Goal: Task Accomplishment & Management: Complete application form

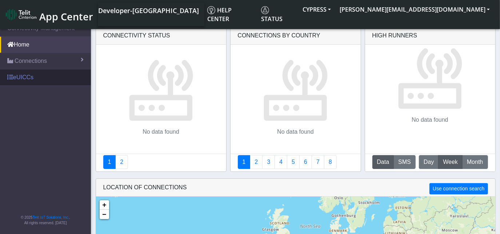
click at [23, 80] on link "eUICCs" at bounding box center [45, 77] width 91 height 16
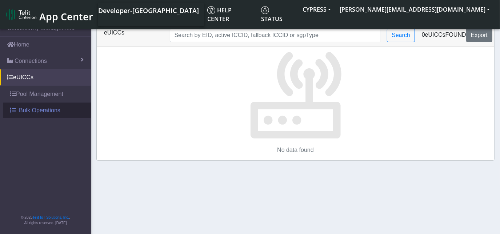
click at [32, 110] on span "Bulk Operations" at bounding box center [39, 110] width 41 height 9
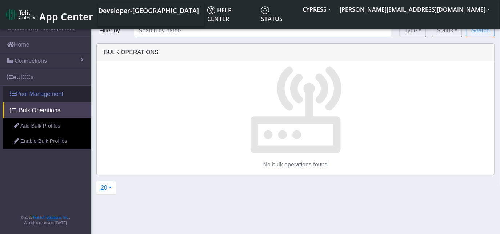
click at [43, 92] on link "Pool Management" at bounding box center [47, 94] width 88 height 16
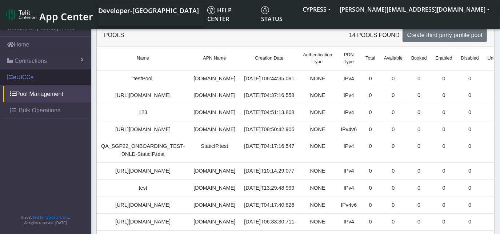
click at [37, 77] on link "eUICCs" at bounding box center [45, 77] width 91 height 16
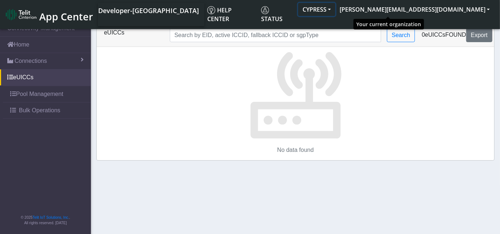
click at [335, 11] on button "CYPRESS" at bounding box center [316, 9] width 37 height 13
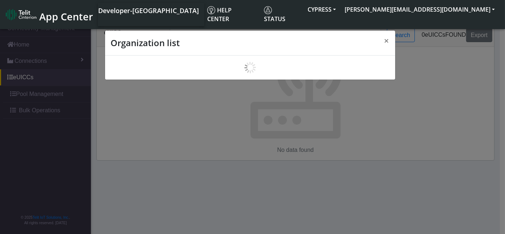
scroll to position [3, 0]
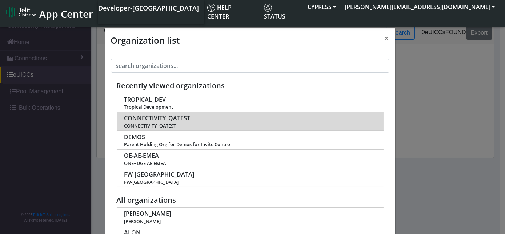
click at [164, 117] on span "CONNECTIVITY_QATEST" at bounding box center [157, 118] width 66 height 7
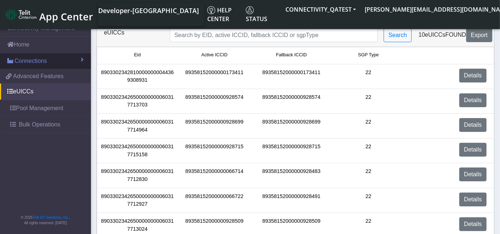
click at [34, 60] on span "Connections" at bounding box center [31, 61] width 32 height 9
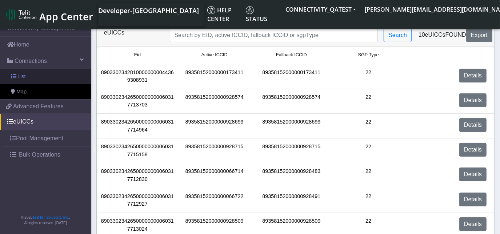
click at [35, 74] on link "List" at bounding box center [45, 76] width 91 height 15
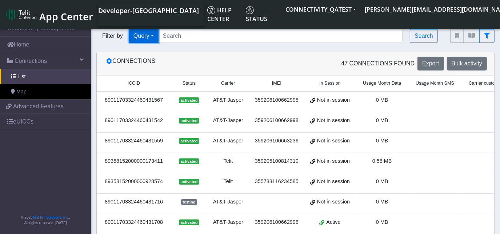
click at [150, 37] on button "Query" at bounding box center [144, 36] width 30 height 14
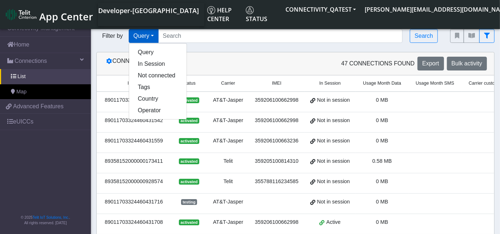
drag, startPoint x: 162, startPoint y: 141, endPoint x: 100, endPoint y: 142, distance: 62.8
click at [100, 142] on td "89011703324460431559" at bounding box center [134, 142] width 74 height 20
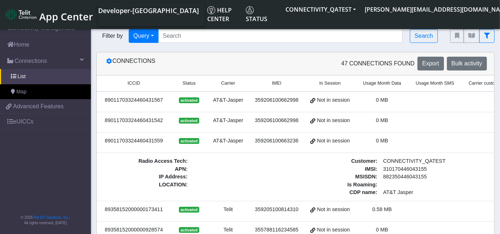
copy div "89011703324460431559"
click at [186, 36] on input "Search..." at bounding box center [280, 36] width 244 height 14
paste input "89011703324460431559"
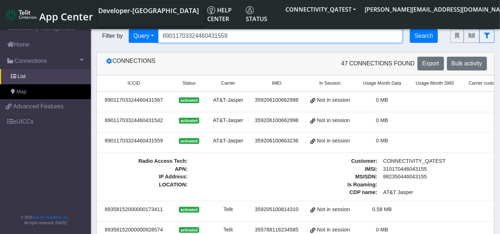
type input "89011703324460431559"
click at [420, 35] on button "Search" at bounding box center [423, 36] width 28 height 14
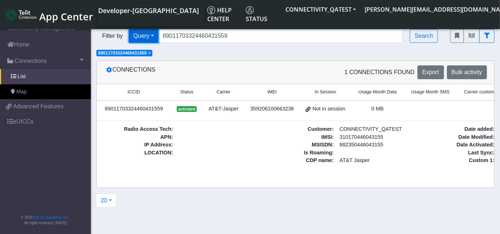
click at [153, 33] on button "Query" at bounding box center [144, 36] width 30 height 14
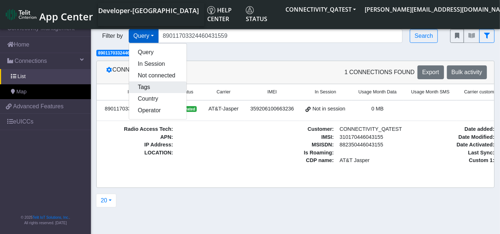
click at [158, 89] on button "Tags" at bounding box center [157, 87] width 57 height 12
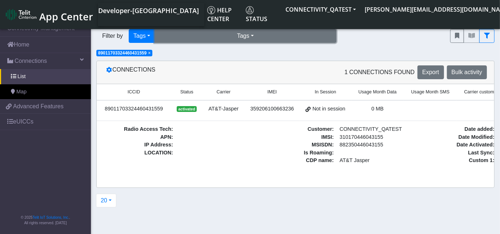
click at [263, 37] on button "Tags" at bounding box center [245, 36] width 182 height 14
click at [237, 34] on button "Tags" at bounding box center [245, 36] width 182 height 14
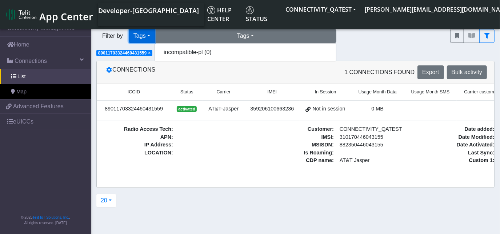
click at [151, 37] on button "Tags" at bounding box center [142, 36] width 26 height 14
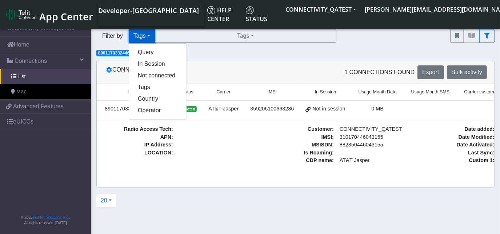
click at [140, 41] on button "Tags" at bounding box center [142, 36] width 26 height 14
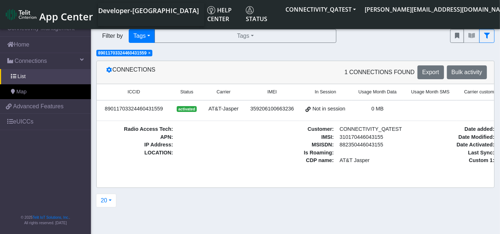
click at [150, 54] on span "×" at bounding box center [149, 52] width 3 height 5
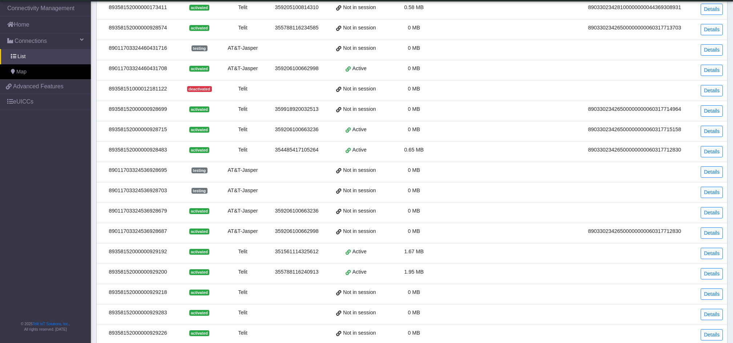
scroll to position [230, 0]
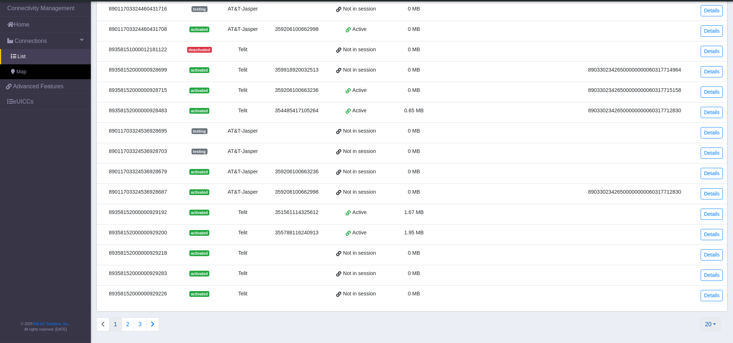
click at [504, 234] on button "20" at bounding box center [710, 325] width 20 height 14
click at [504, 234] on button "200" at bounding box center [691, 273] width 57 height 12
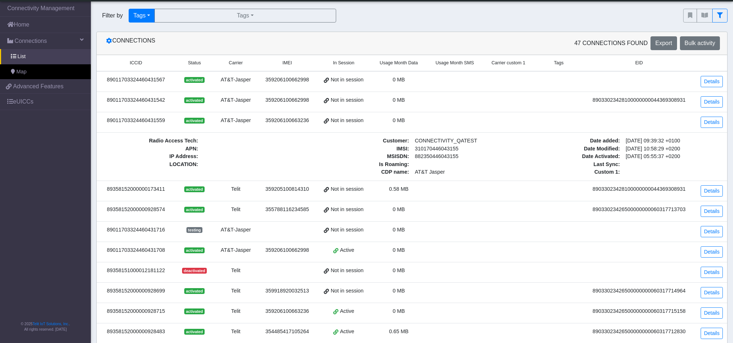
scroll to position [0, 0]
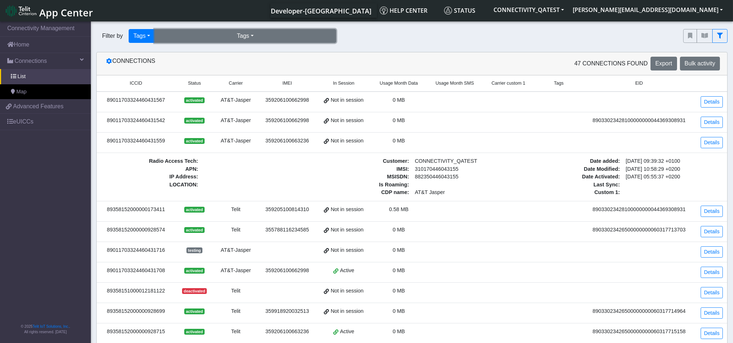
click at [258, 34] on button "Tags" at bounding box center [245, 36] width 182 height 14
click at [235, 54] on button "incompatible-pl (3)" at bounding box center [245, 53] width 181 height 12
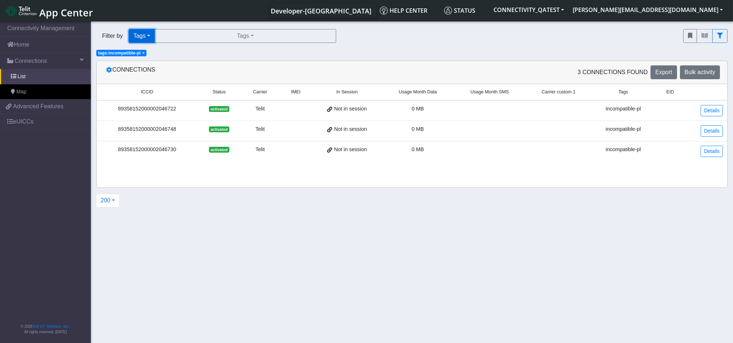
click at [141, 34] on button "Tags" at bounding box center [142, 36] width 26 height 14
click at [145, 73] on button "Not connected" at bounding box center [157, 76] width 57 height 12
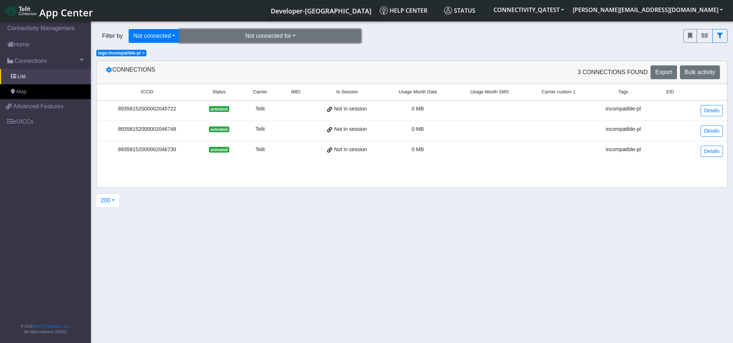
click at [287, 40] on button "Not connected for" at bounding box center [270, 36] width 182 height 14
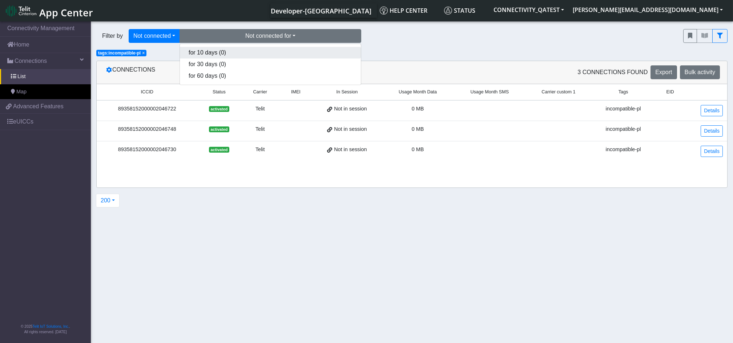
click at [282, 53] on button "for 10 days (0)" at bounding box center [270, 53] width 181 height 12
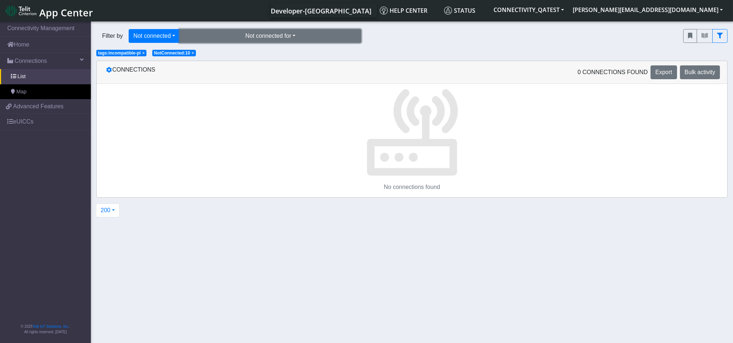
click at [283, 39] on button "Not connected for" at bounding box center [270, 36] width 182 height 14
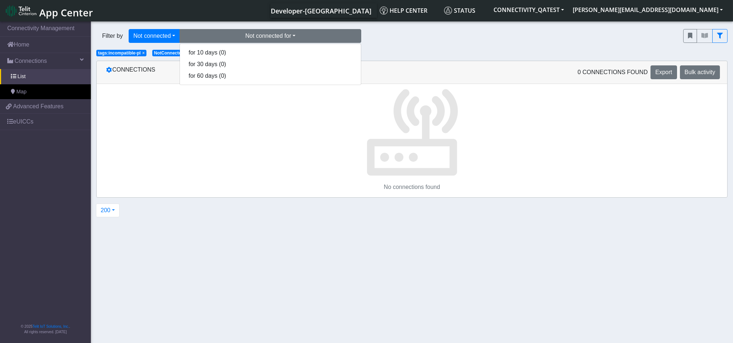
drag, startPoint x: 446, startPoint y: 53, endPoint x: 295, endPoint y: 72, distance: 152.9
click at [446, 53] on div "Filter by Not connected Query Not connected Tags Country Operator Not connected…" at bounding box center [412, 40] width 642 height 33
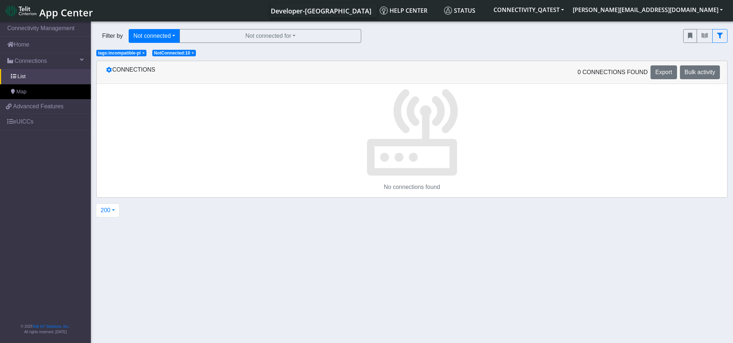
click at [194, 53] on span "×" at bounding box center [192, 52] width 3 height 5
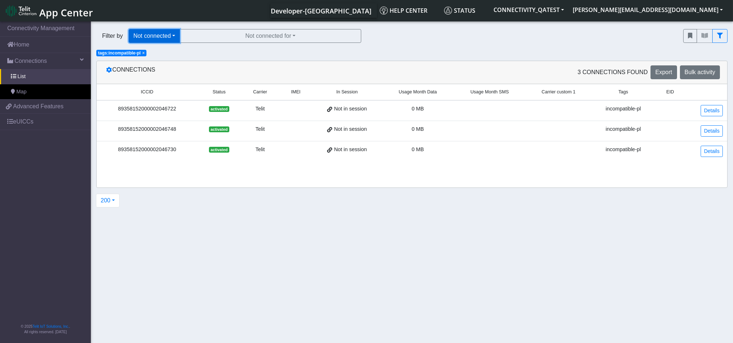
click at [170, 39] on button "Not connected" at bounding box center [154, 36] width 51 height 14
click at [165, 61] on button "In Session" at bounding box center [157, 64] width 57 height 12
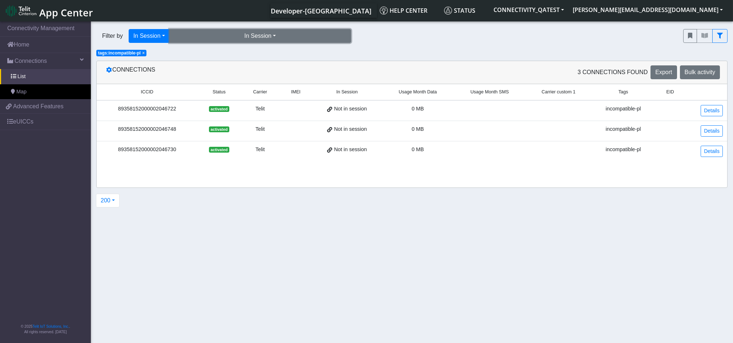
click at [269, 36] on button "In Session" at bounding box center [260, 36] width 182 height 14
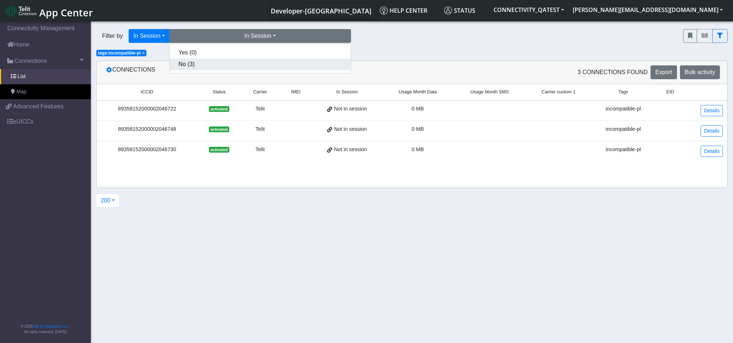
click at [256, 65] on button "No (3)" at bounding box center [260, 64] width 181 height 12
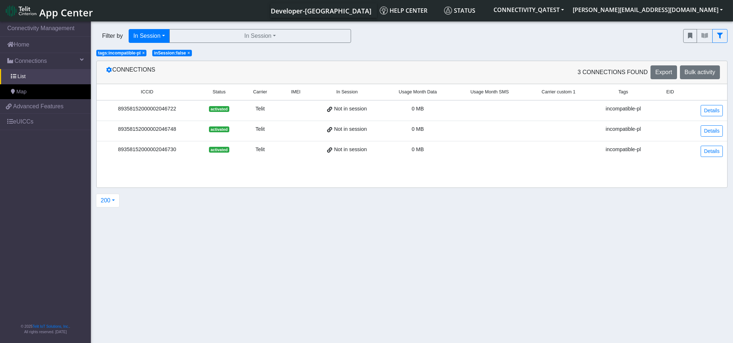
click at [187, 55] on span "×" at bounding box center [188, 52] width 3 height 5
click at [140, 54] on span "tags:incompatible-pl" at bounding box center [119, 52] width 43 height 5
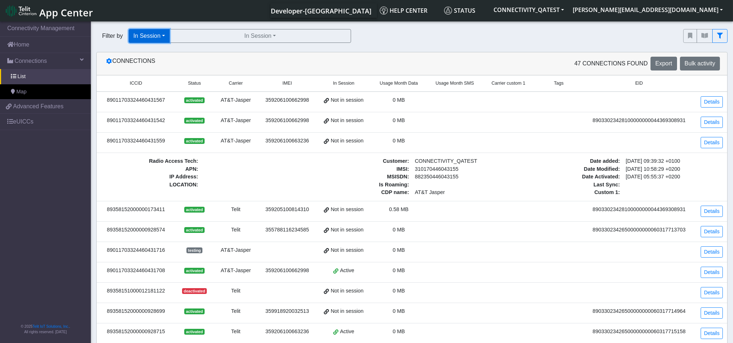
click at [165, 39] on button "In Session" at bounding box center [149, 36] width 41 height 14
click at [171, 110] on button "Operator" at bounding box center [157, 111] width 57 height 12
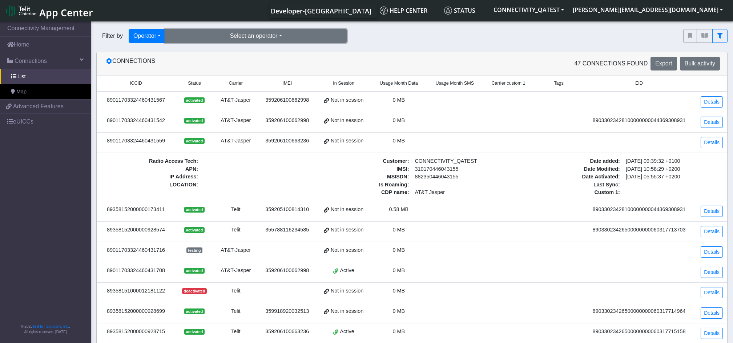
click at [263, 35] on button "Select an operator" at bounding box center [256, 36] width 182 height 14
click at [258, 50] on button "telit (38)" at bounding box center [255, 53] width 181 height 12
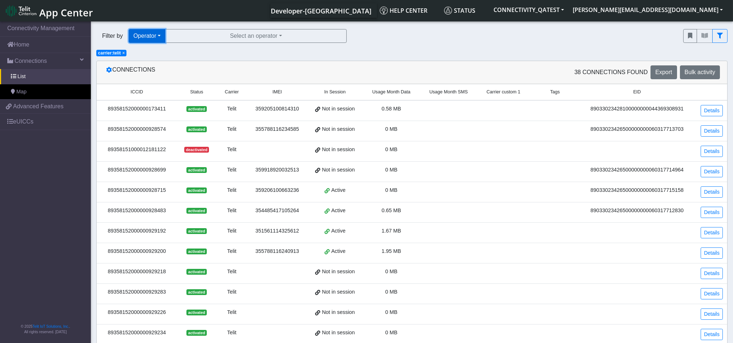
click at [161, 39] on button "Operator" at bounding box center [147, 36] width 37 height 14
click at [152, 91] on button "Tags" at bounding box center [157, 88] width 57 height 12
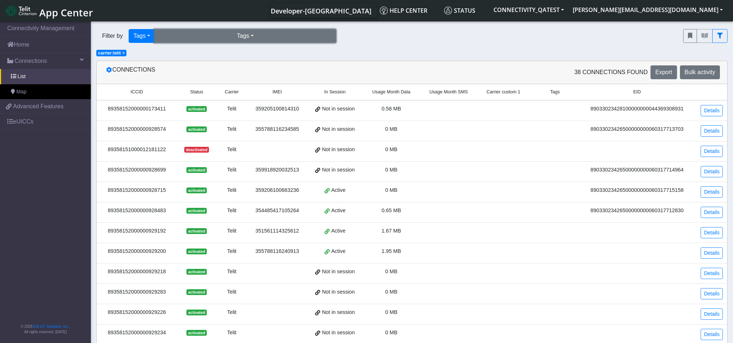
click at [246, 39] on button "Tags" at bounding box center [245, 36] width 182 height 14
click at [238, 57] on button "incompatible-pl (3)" at bounding box center [245, 53] width 181 height 12
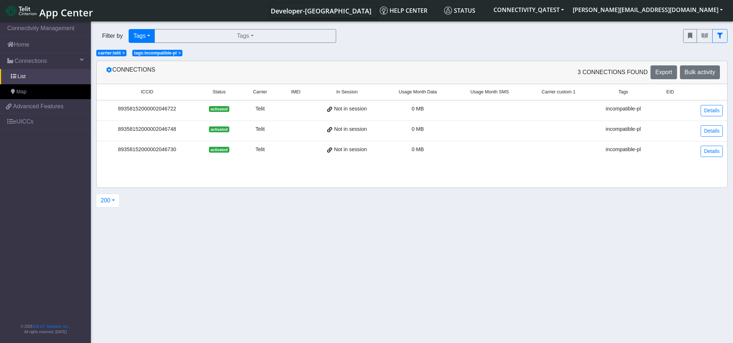
click at [65, 16] on span "App Center" at bounding box center [66, 12] width 54 height 13
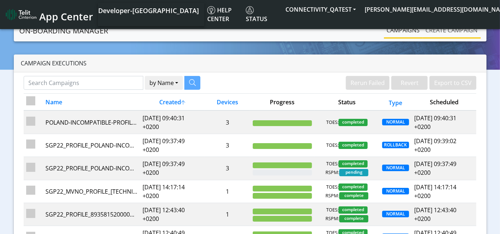
click at [450, 32] on link "Create campaign" at bounding box center [452, 30] width 58 height 15
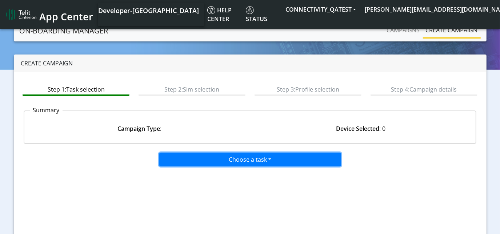
click at [268, 158] on button "Choose a task" at bounding box center [250, 160] width 182 height 14
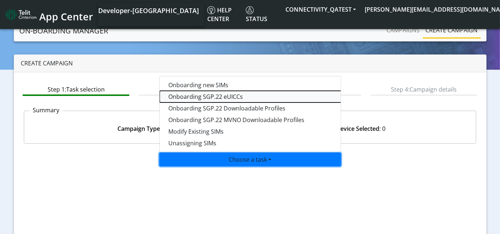
click at [250, 96] on tasksgp22eUICC-dropdown "Onboarding SGP.22 eUICCs" at bounding box center [250, 97] width 182 height 12
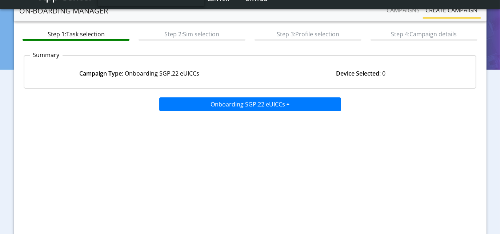
scroll to position [85, 0]
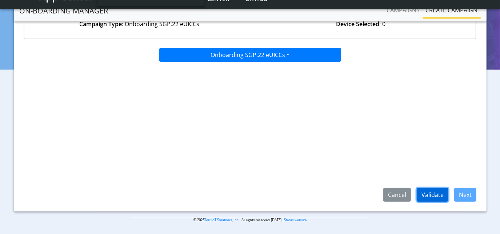
click at [436, 194] on button "Validate" at bounding box center [432, 195] width 32 height 14
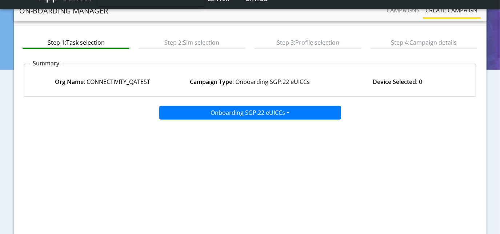
scroll to position [0, 0]
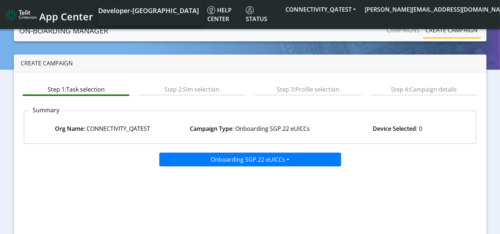
click at [60, 15] on span "App Center" at bounding box center [66, 16] width 54 height 13
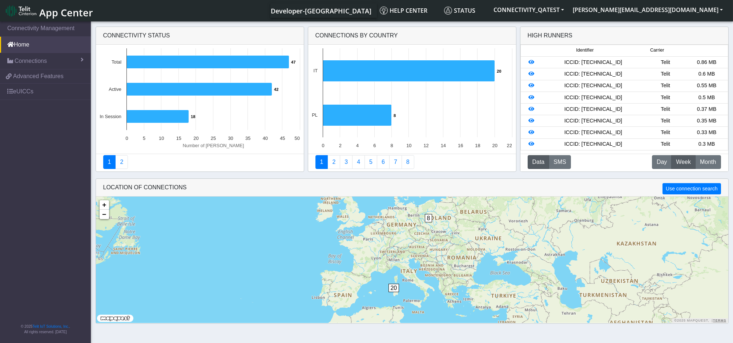
click at [66, 11] on span "App Center" at bounding box center [66, 12] width 54 height 13
click at [36, 61] on span "Connections" at bounding box center [31, 61] width 32 height 9
click at [32, 70] on link "List" at bounding box center [45, 76] width 91 height 15
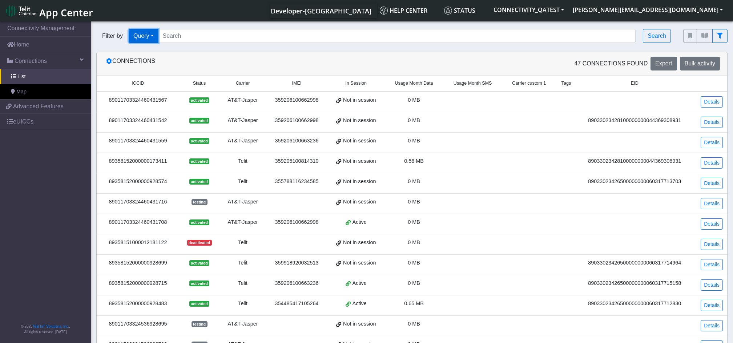
click at [155, 34] on button "Query" at bounding box center [144, 36] width 30 height 14
click at [144, 91] on button "Tags" at bounding box center [157, 88] width 57 height 12
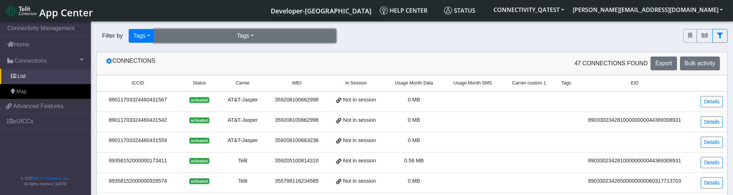
click at [237, 34] on button "Tags" at bounding box center [245, 36] width 182 height 14
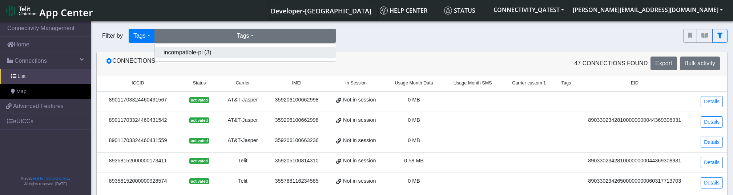
click at [202, 49] on button "incompatible-pl (3)" at bounding box center [245, 53] width 181 height 12
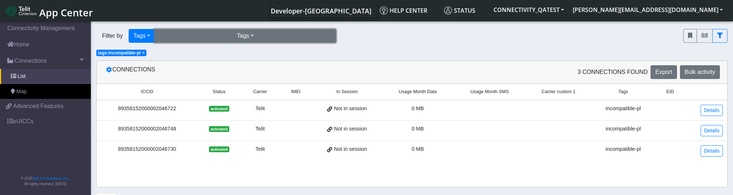
click at [202, 35] on button "Tags" at bounding box center [245, 36] width 182 height 14
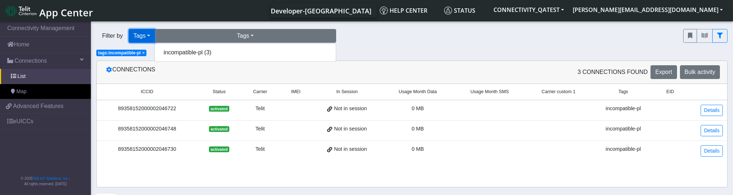
click at [151, 36] on button "Tags" at bounding box center [142, 36] width 26 height 14
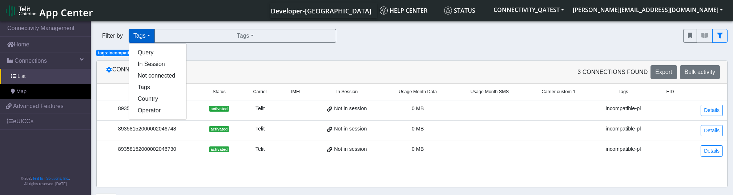
click at [116, 54] on span "tags:incompatible-pl" at bounding box center [119, 52] width 43 height 5
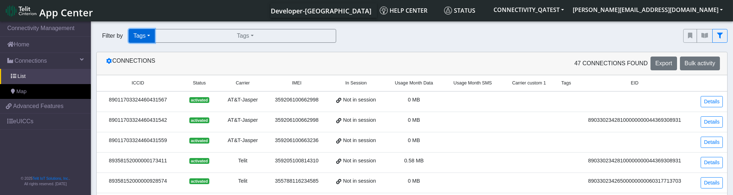
click at [148, 36] on button "Tags" at bounding box center [142, 36] width 26 height 14
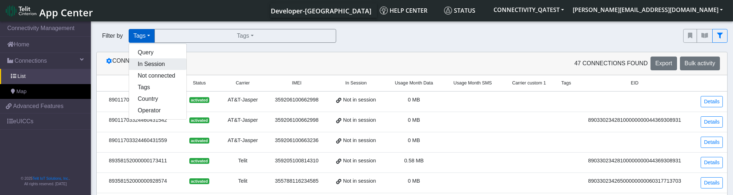
click at [151, 63] on button "In Session" at bounding box center [157, 64] width 57 height 12
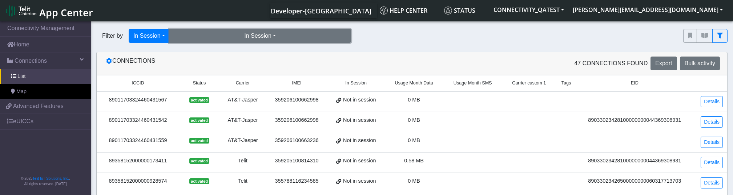
click at [251, 42] on button "In Session" at bounding box center [260, 36] width 182 height 14
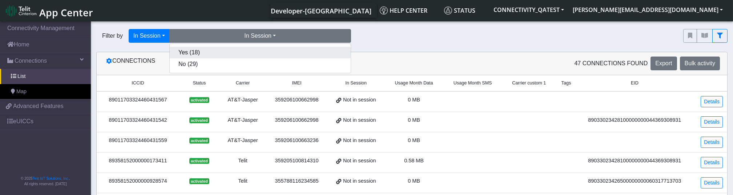
click at [224, 50] on button "Yes (18)" at bounding box center [260, 53] width 181 height 12
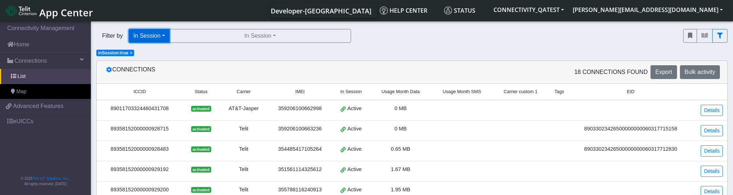
click at [157, 38] on button "In Session" at bounding box center [149, 36] width 41 height 14
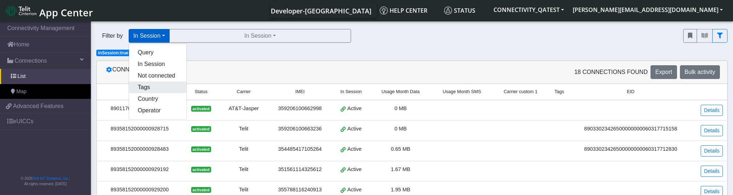
click at [149, 88] on button "Tags" at bounding box center [157, 88] width 57 height 12
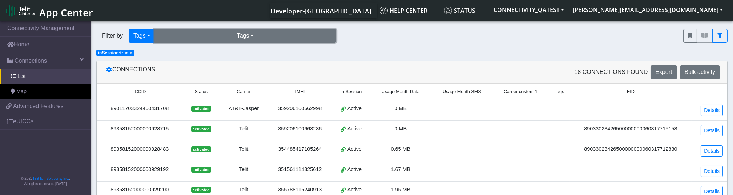
click at [262, 38] on button "Tags" at bounding box center [245, 36] width 182 height 14
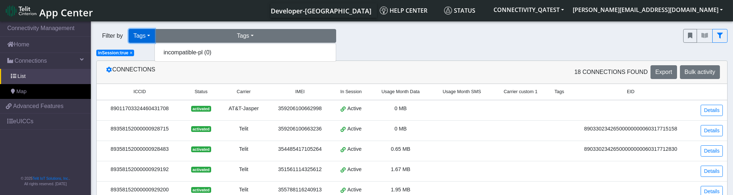
click at [149, 36] on button "Tags" at bounding box center [142, 36] width 26 height 14
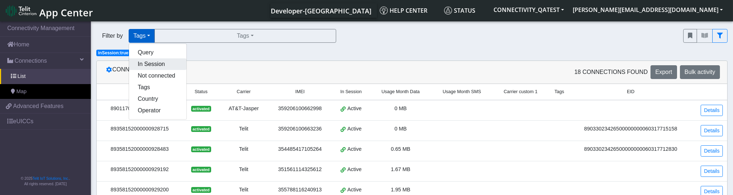
click at [153, 62] on button "In Session" at bounding box center [157, 64] width 57 height 12
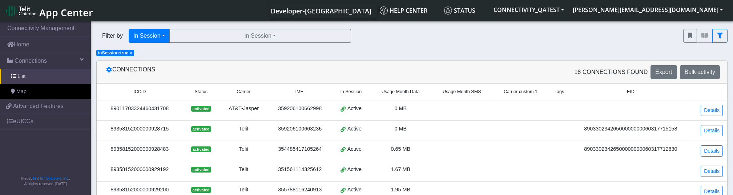
click at [130, 53] on span "×" at bounding box center [131, 52] width 3 height 5
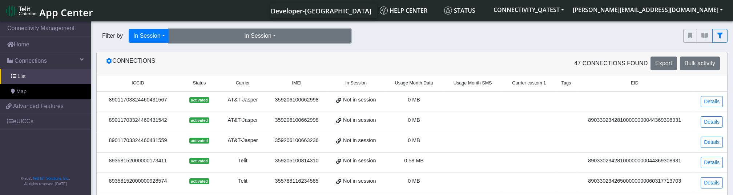
click at [251, 38] on button "In Session" at bounding box center [260, 36] width 182 height 14
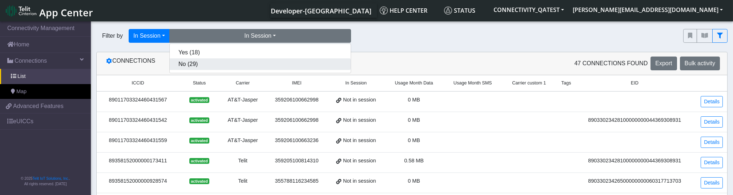
click at [223, 63] on button "No (29)" at bounding box center [260, 64] width 181 height 12
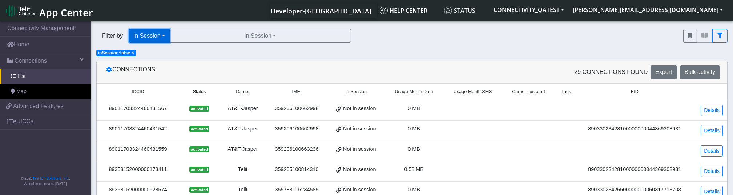
click at [166, 37] on button "In Session" at bounding box center [149, 36] width 41 height 14
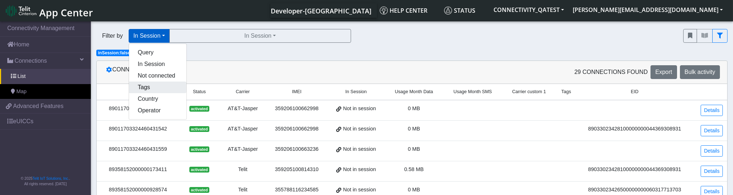
click at [146, 88] on button "Tags" at bounding box center [157, 88] width 57 height 12
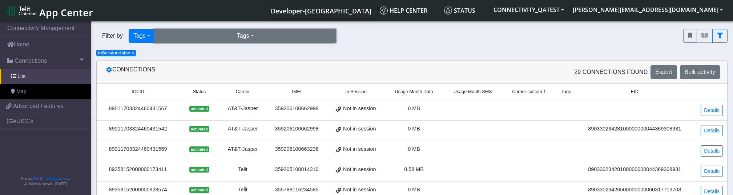
click at [242, 38] on button "Tags" at bounding box center [245, 36] width 182 height 14
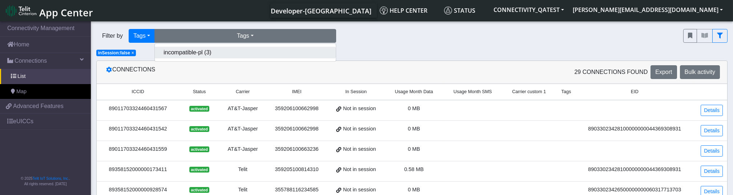
click at [214, 55] on button "incompatible-pl (3)" at bounding box center [245, 53] width 181 height 12
